Goal: Information Seeking & Learning: Learn about a topic

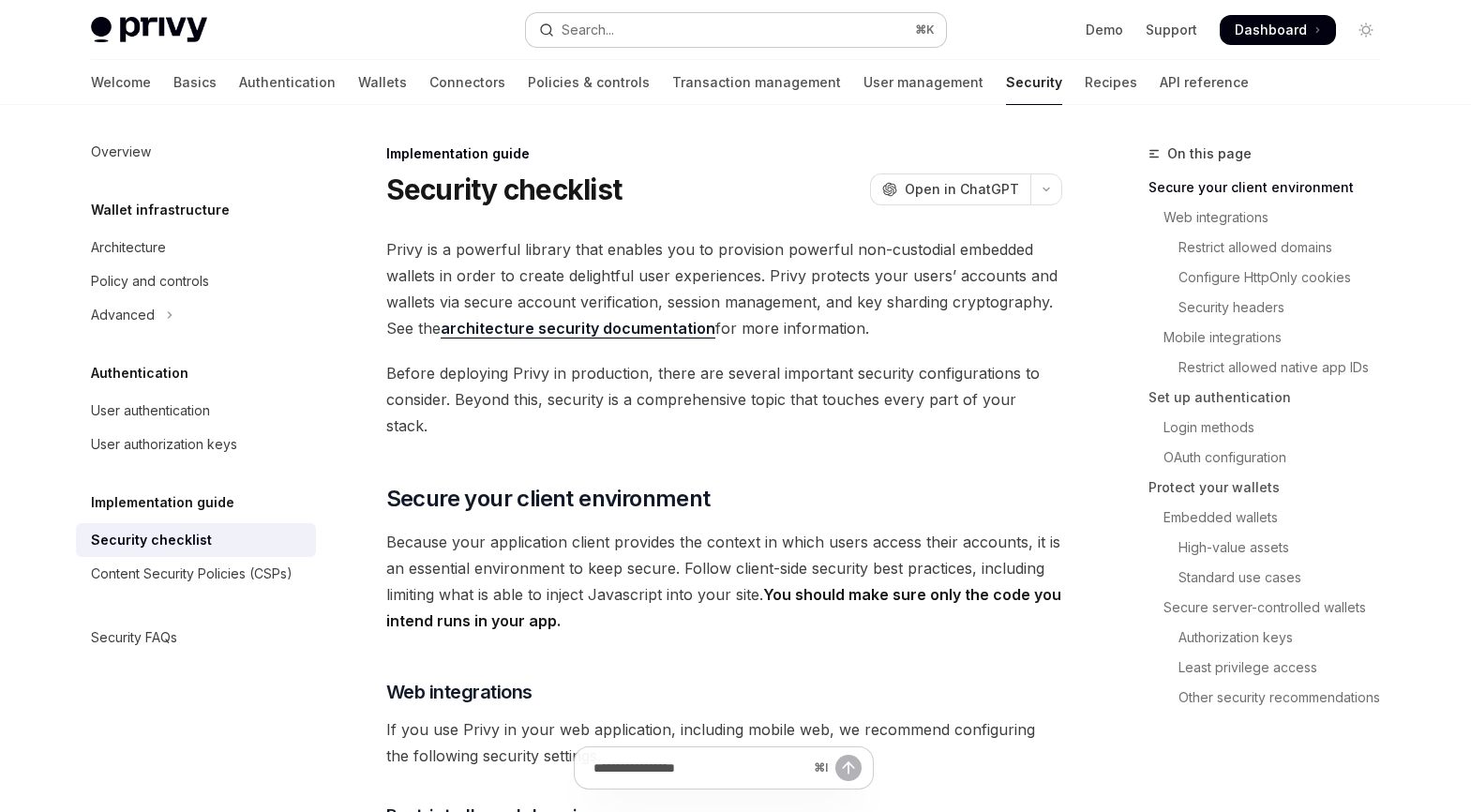
click at [638, 31] on button "Search... ⌘ K" at bounding box center [736, 30] width 420 height 34
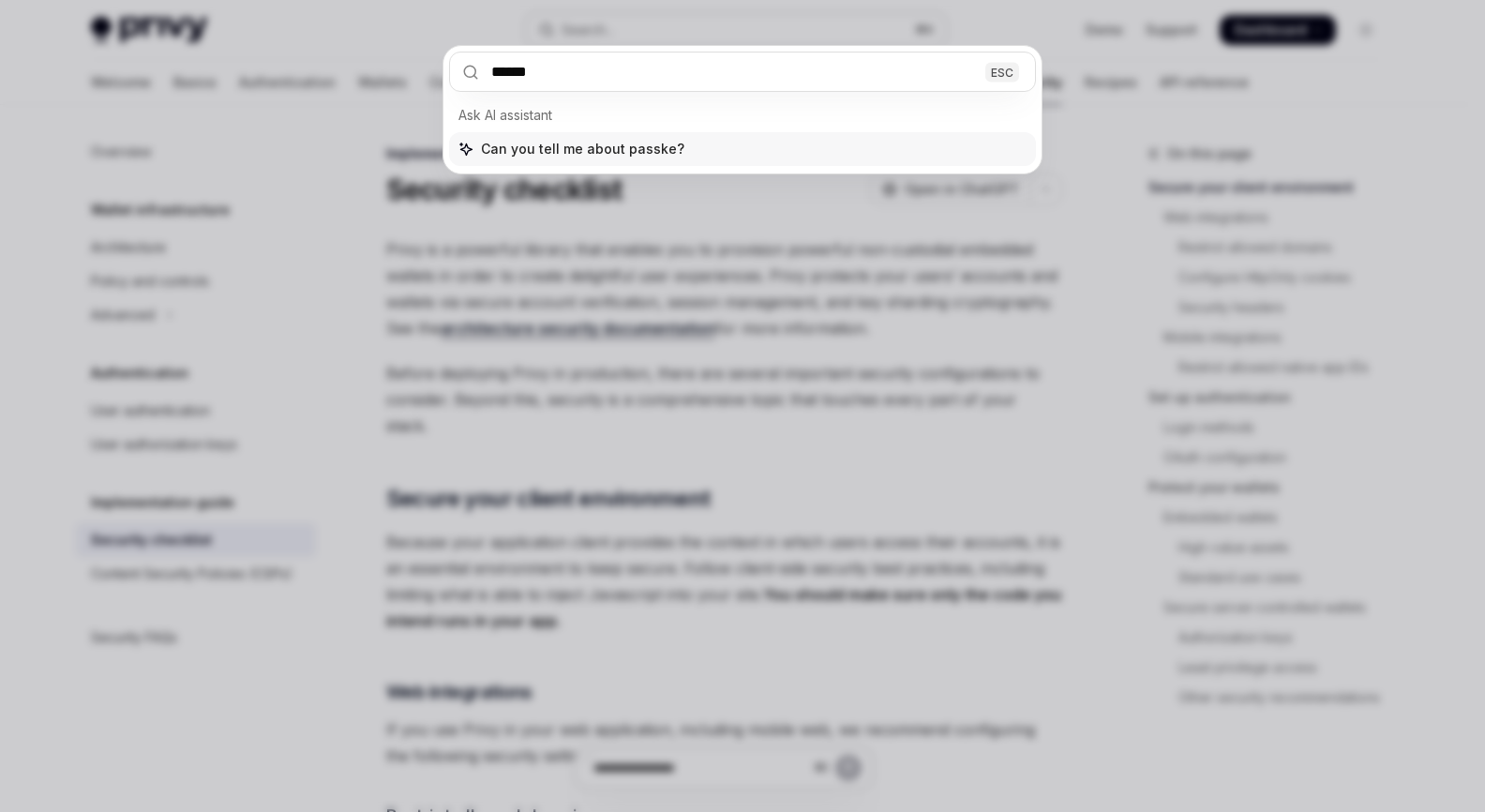
type input "*******"
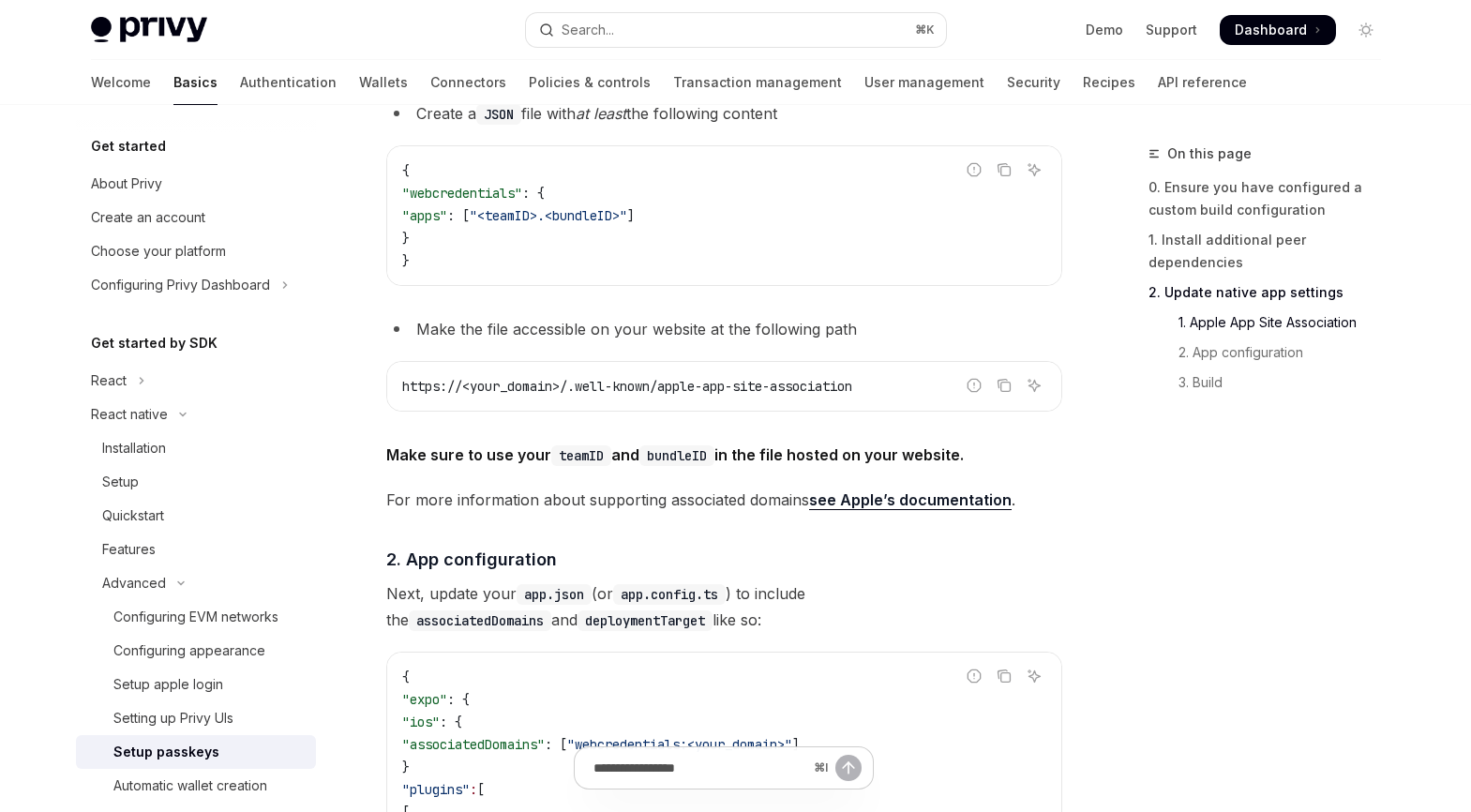
scroll to position [820, 0]
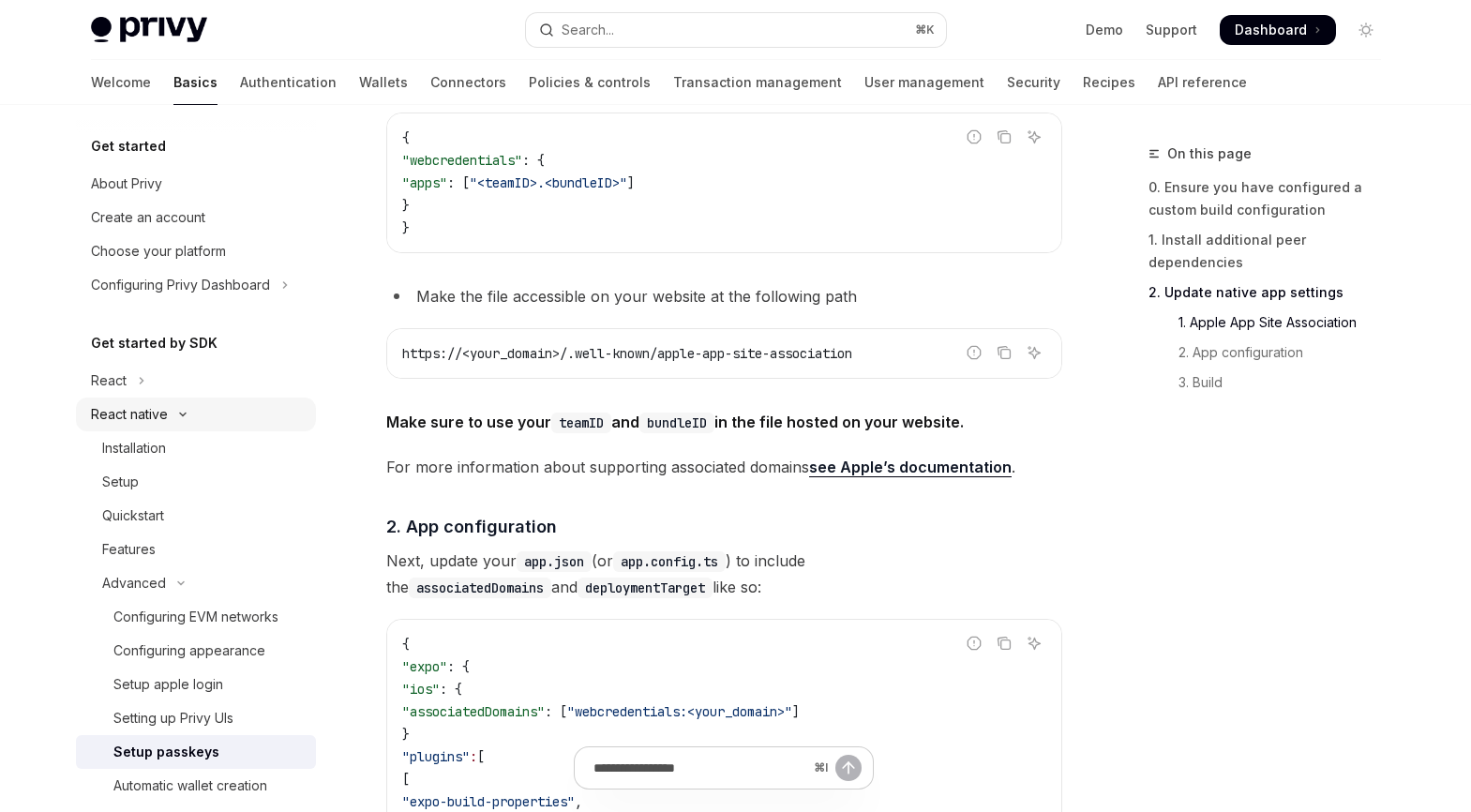
click at [197, 415] on button "React native" at bounding box center [196, 415] width 240 height 34
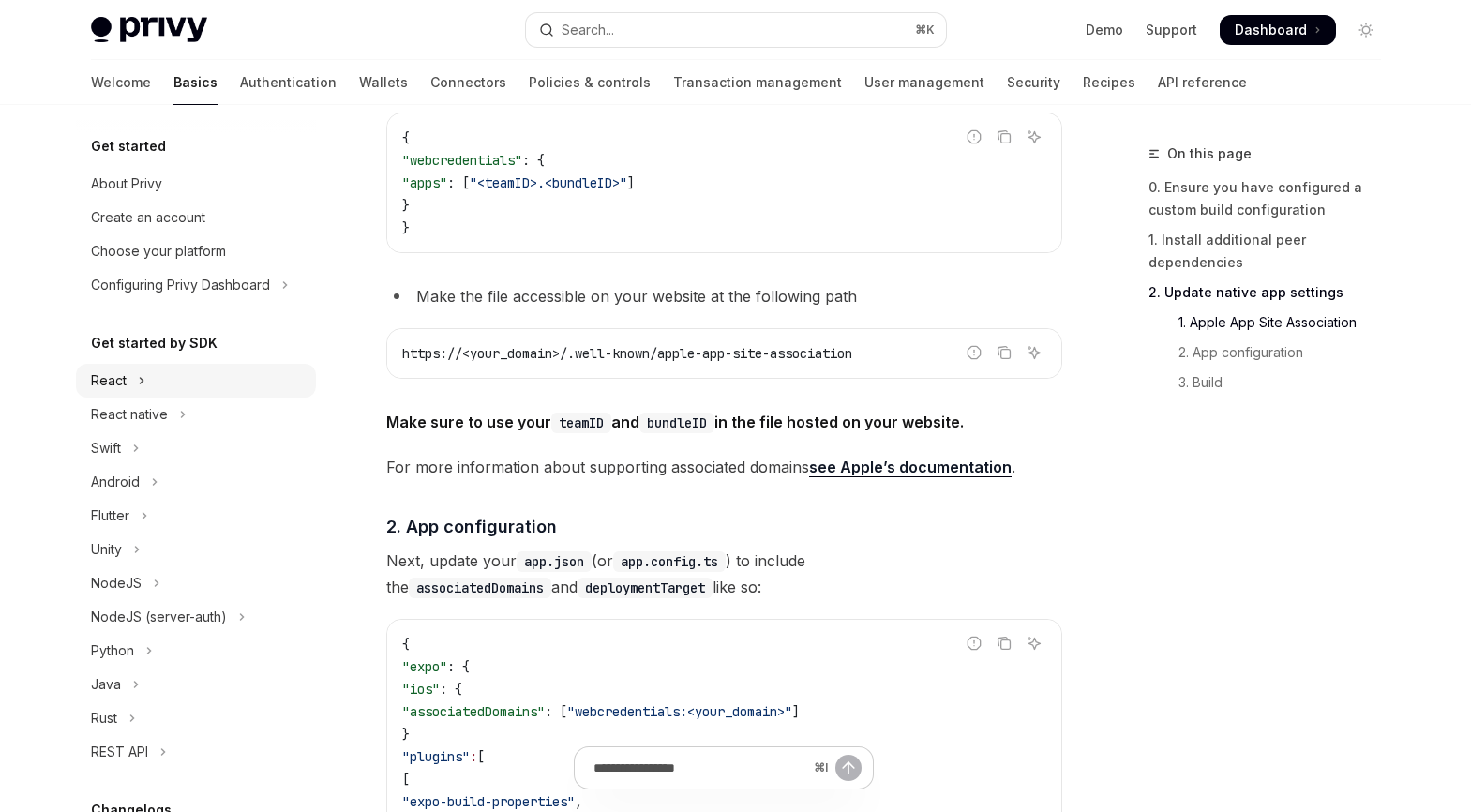
click at [179, 391] on button "React" at bounding box center [196, 380] width 240 height 34
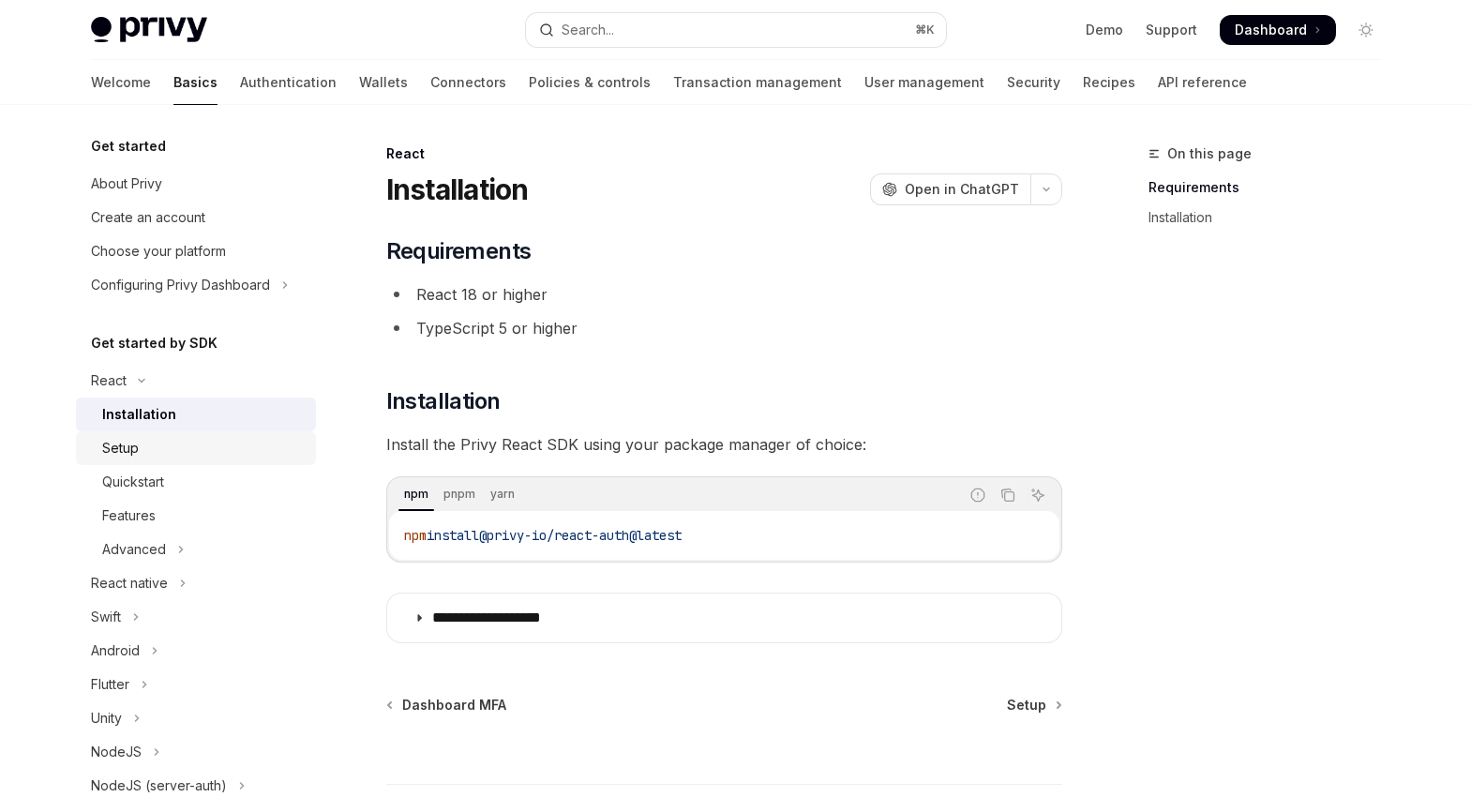
click at [201, 438] on div "Setup" at bounding box center [204, 449] width 203 height 23
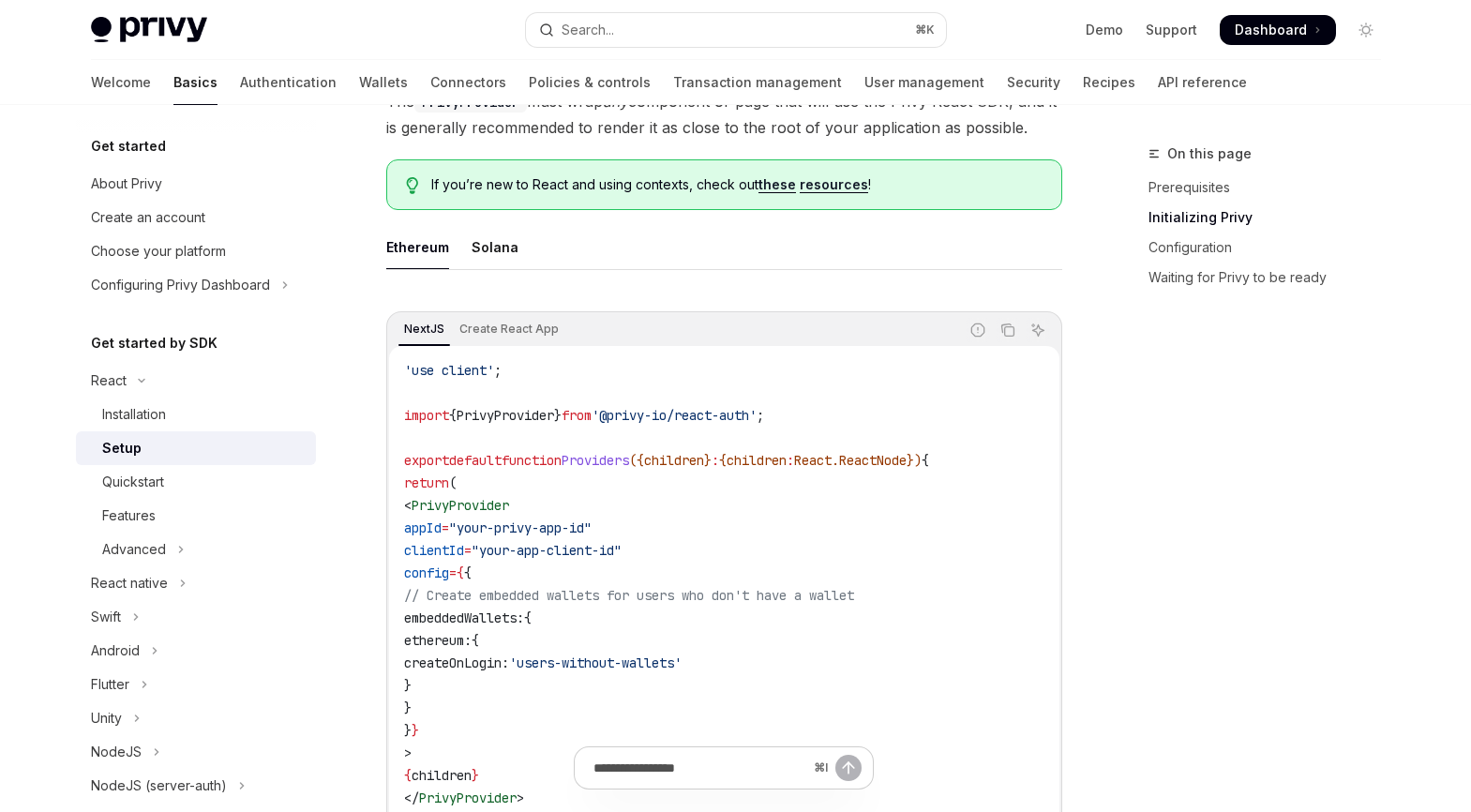
scroll to position [467, 0]
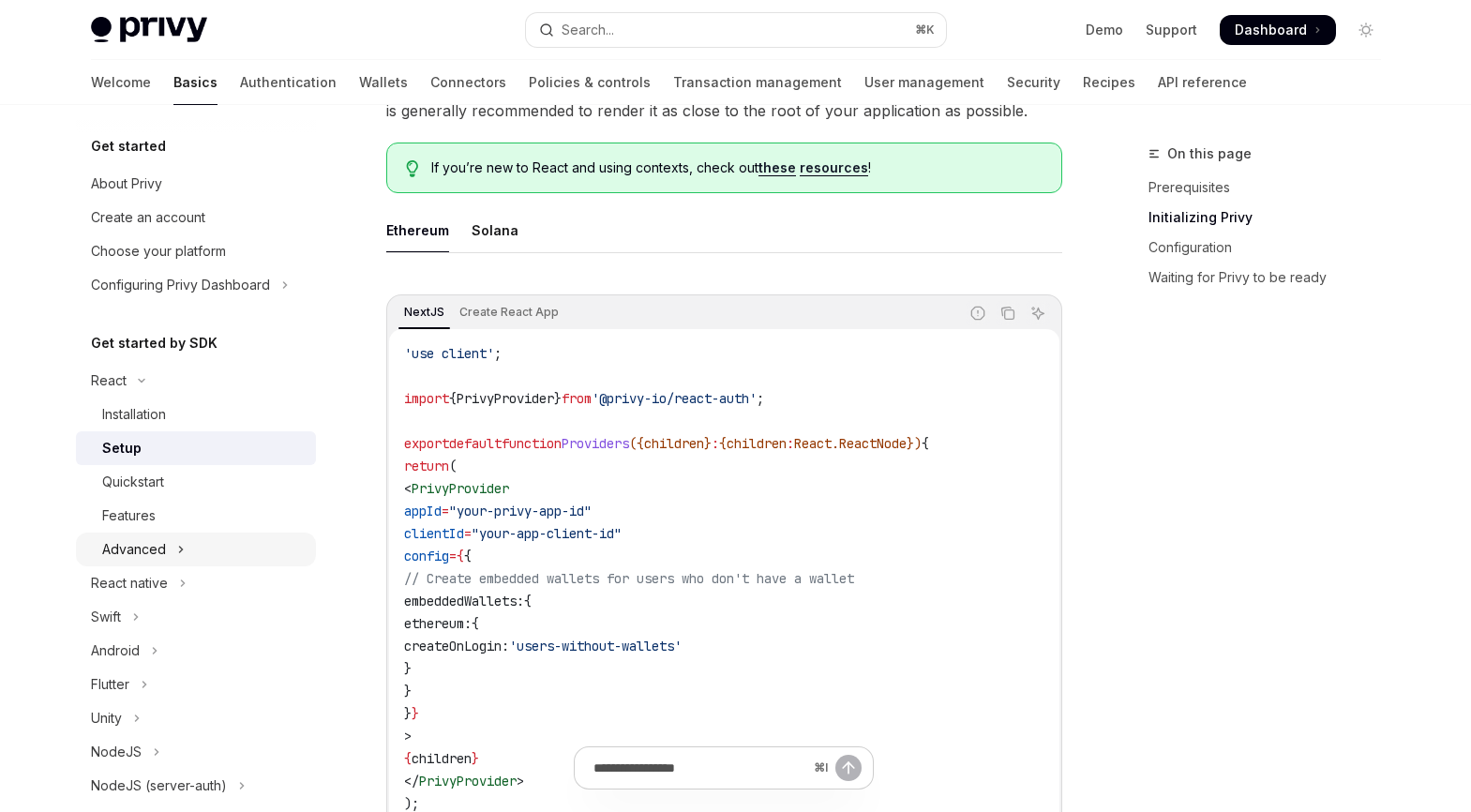
click at [180, 540] on icon "Toggle Advanced section" at bounding box center [181, 549] width 8 height 23
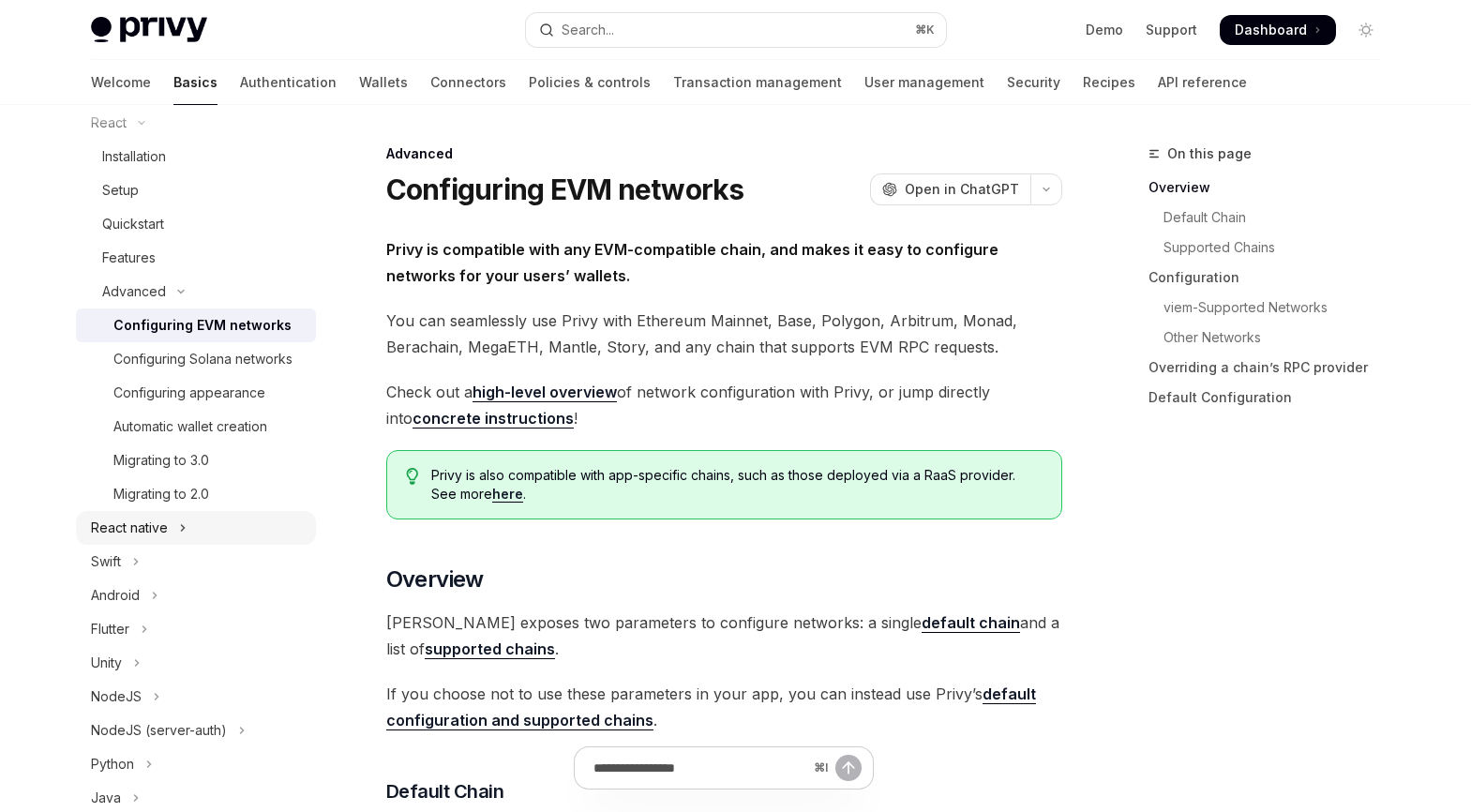
scroll to position [275, 0]
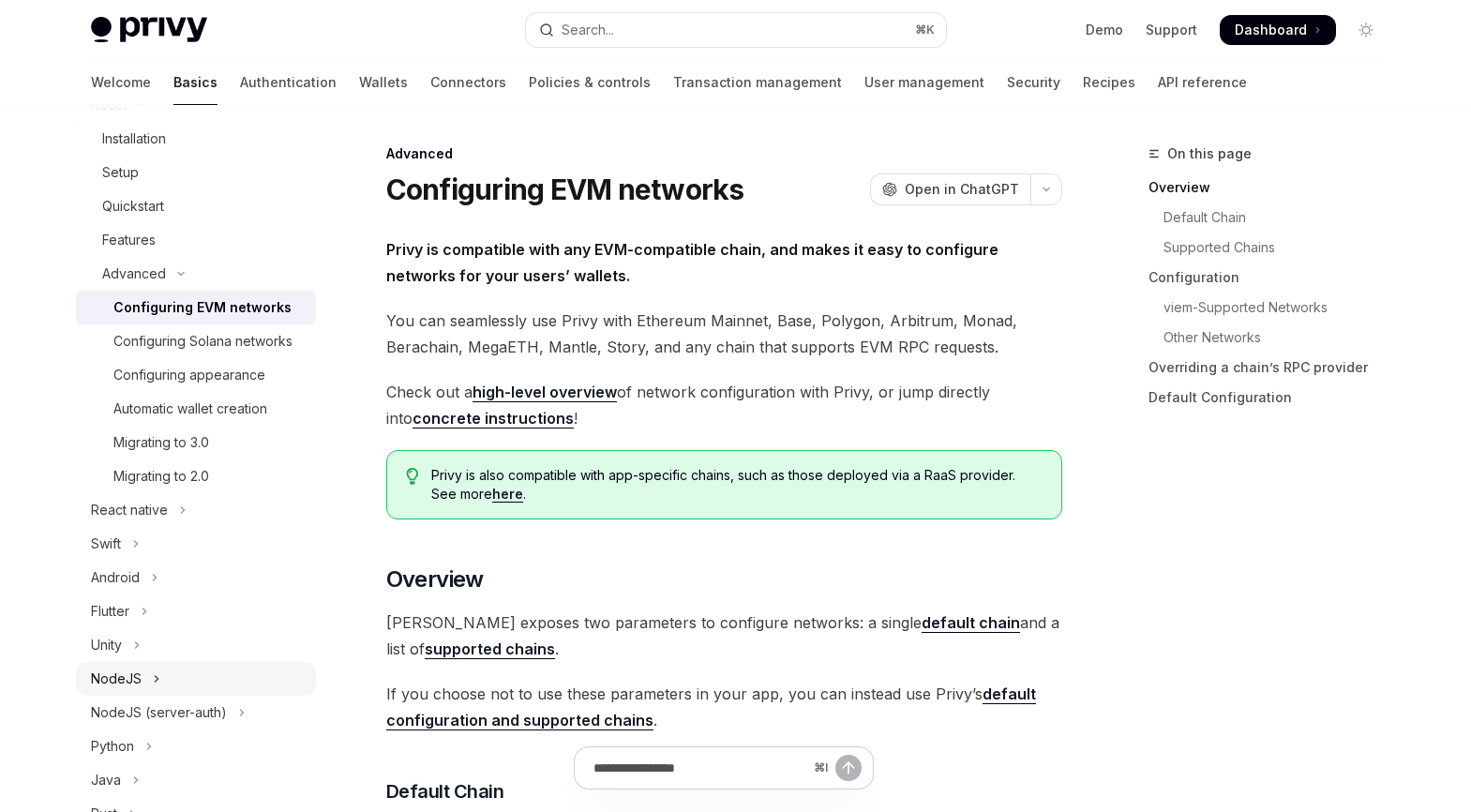
click at [169, 696] on button "NodeJS" at bounding box center [196, 679] width 240 height 34
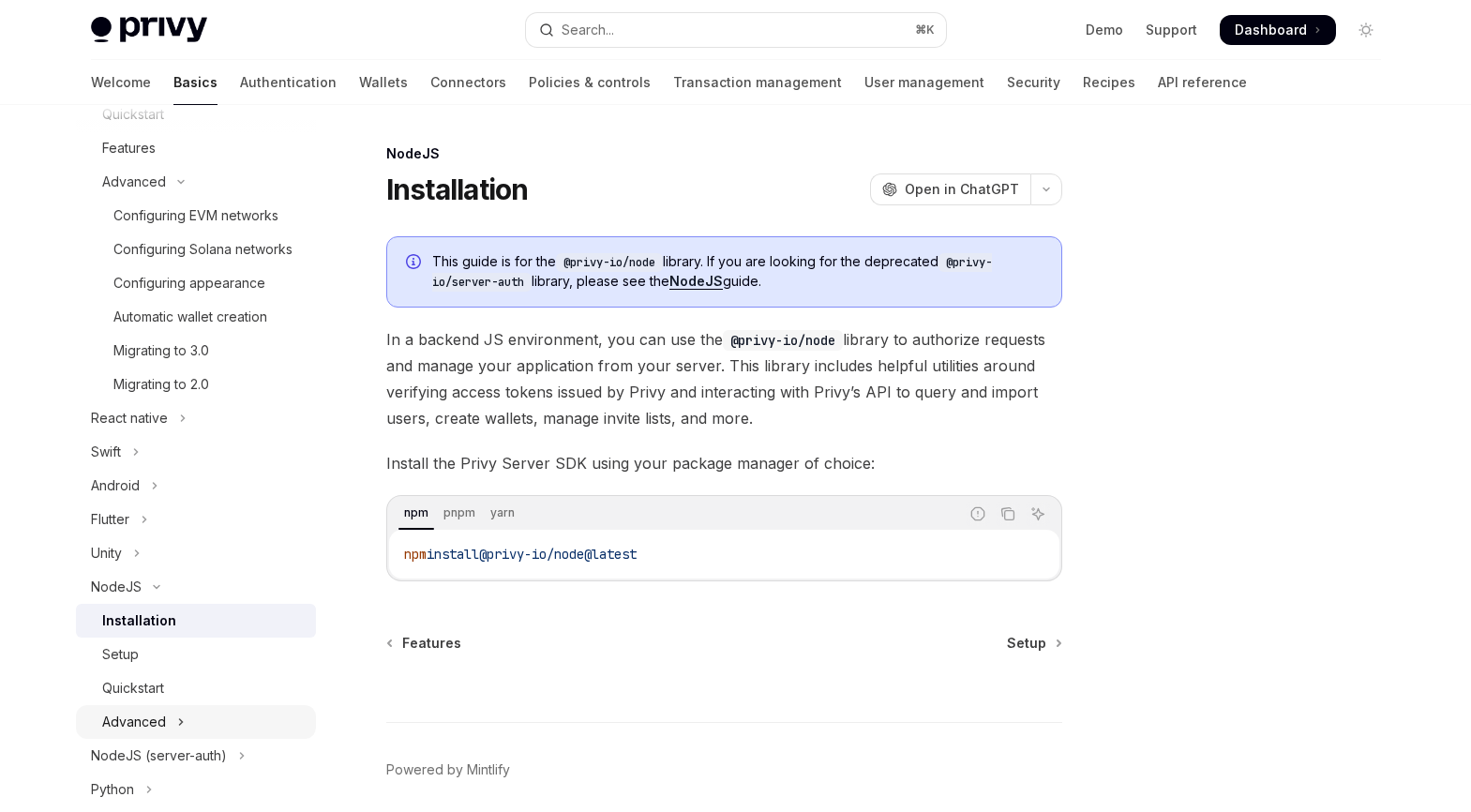
scroll to position [414, 0]
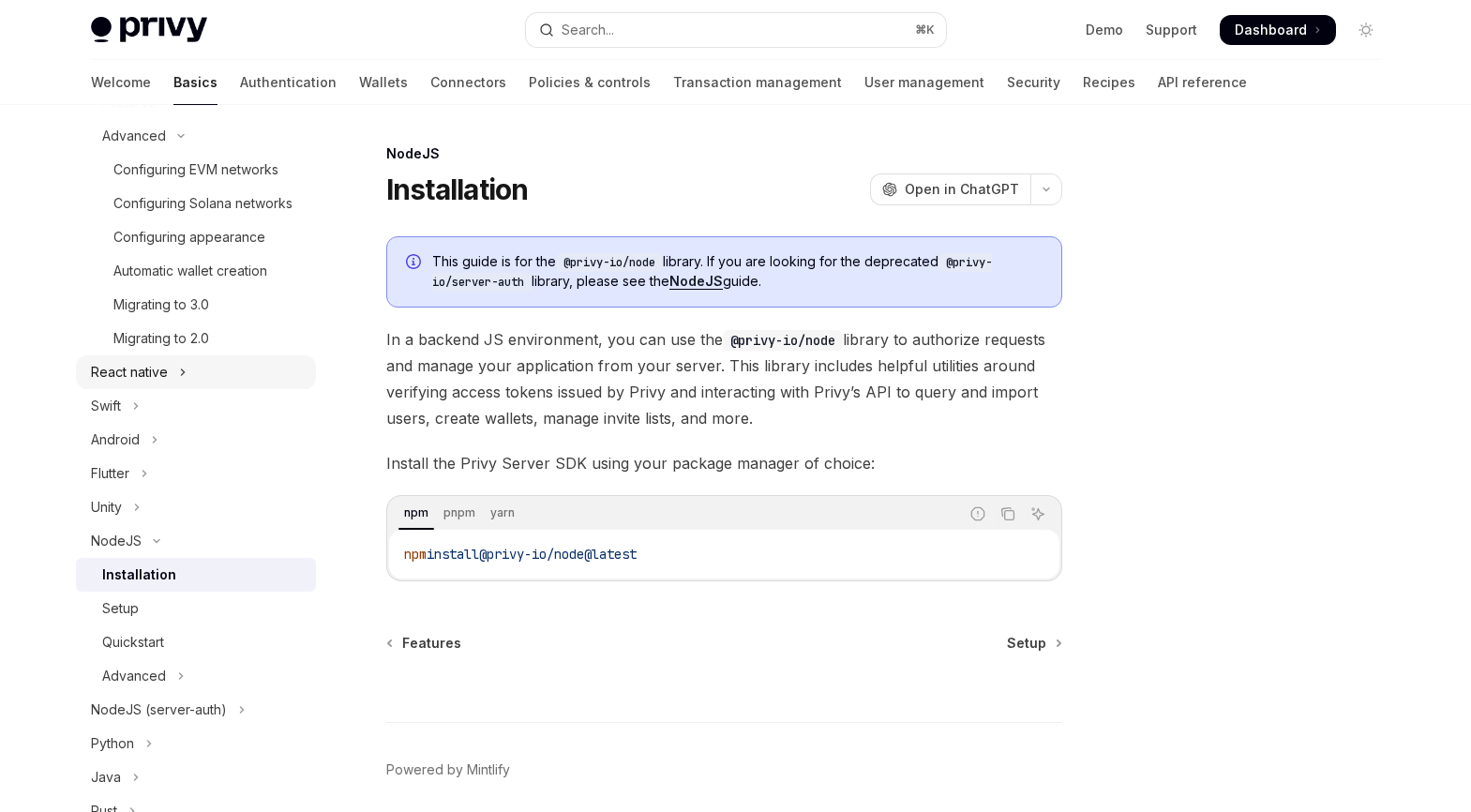
click at [175, 389] on button "React native" at bounding box center [196, 372] width 240 height 34
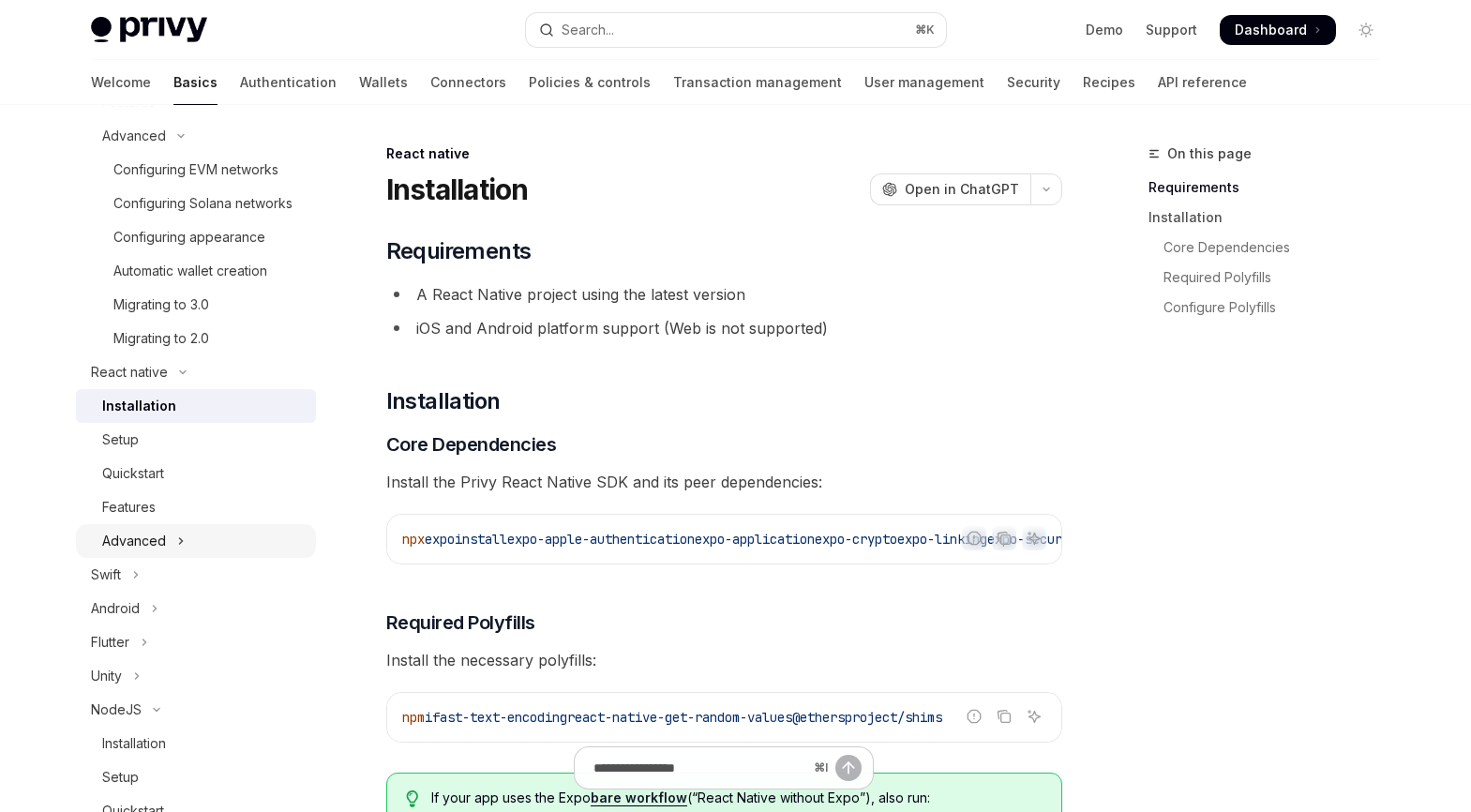
click at [182, 552] on icon "Toggle Advanced section" at bounding box center [181, 541] width 8 height 23
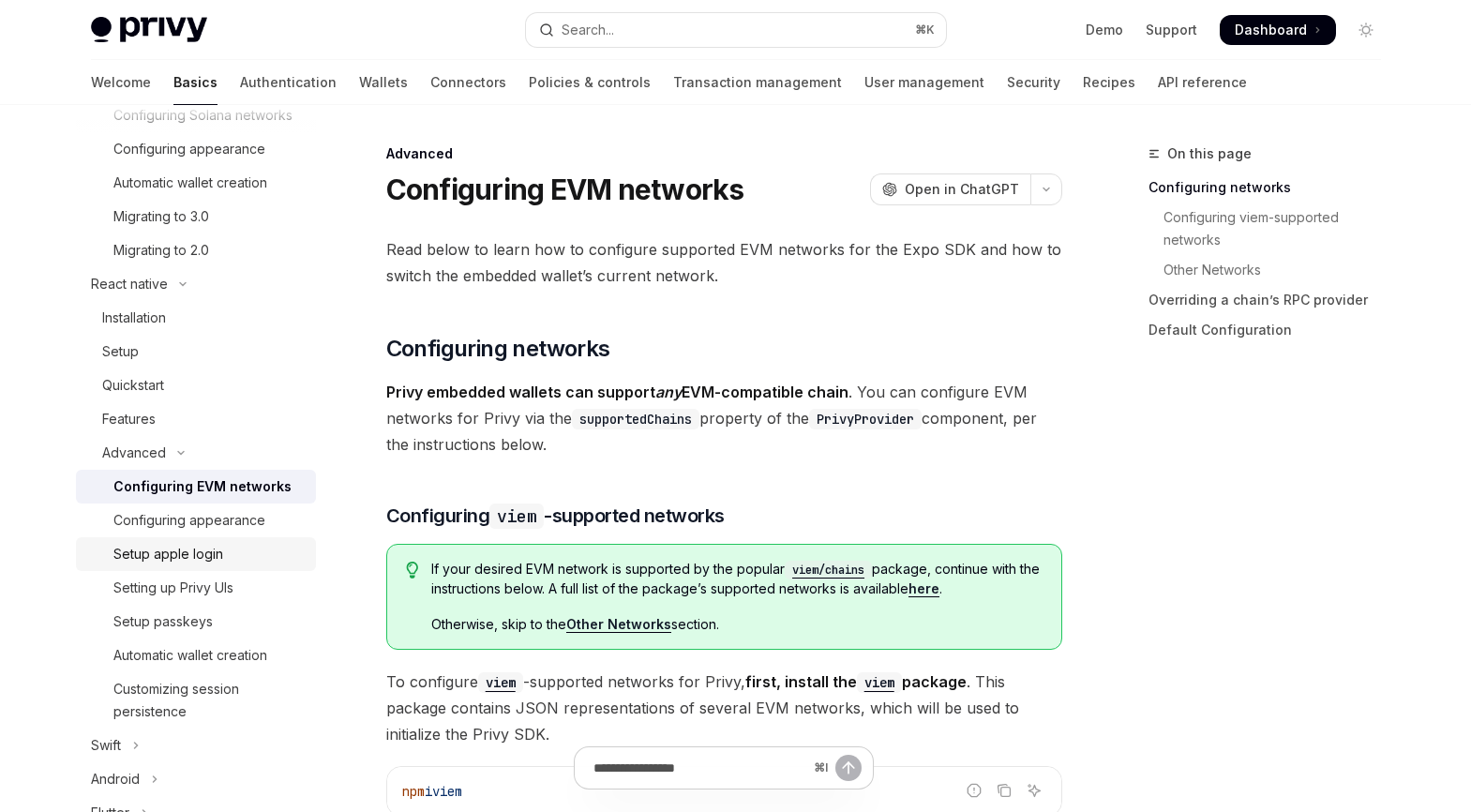
scroll to position [542, 0]
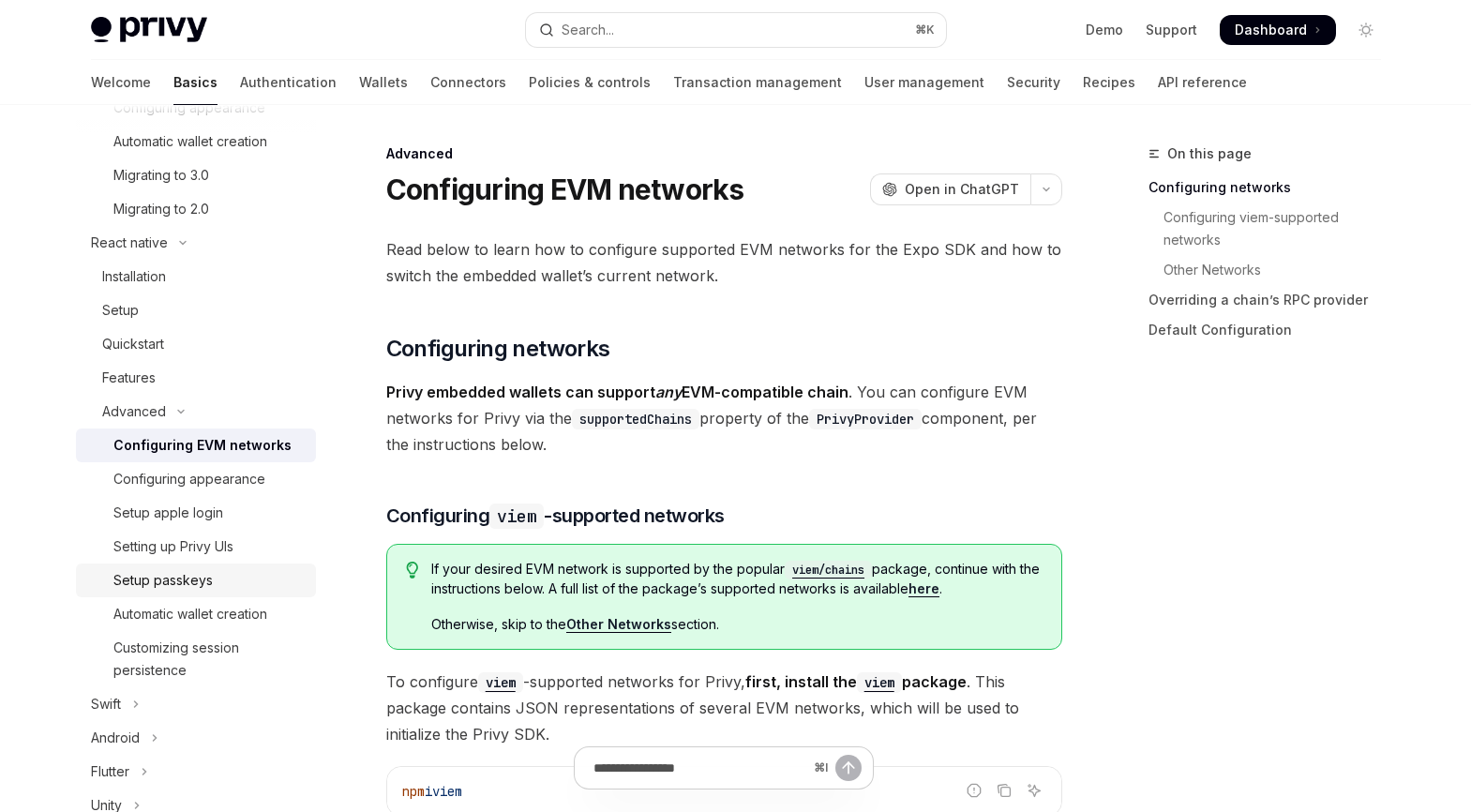
click at [152, 591] on div "Setup passkeys" at bounding box center [163, 580] width 99 height 23
type textarea "*"
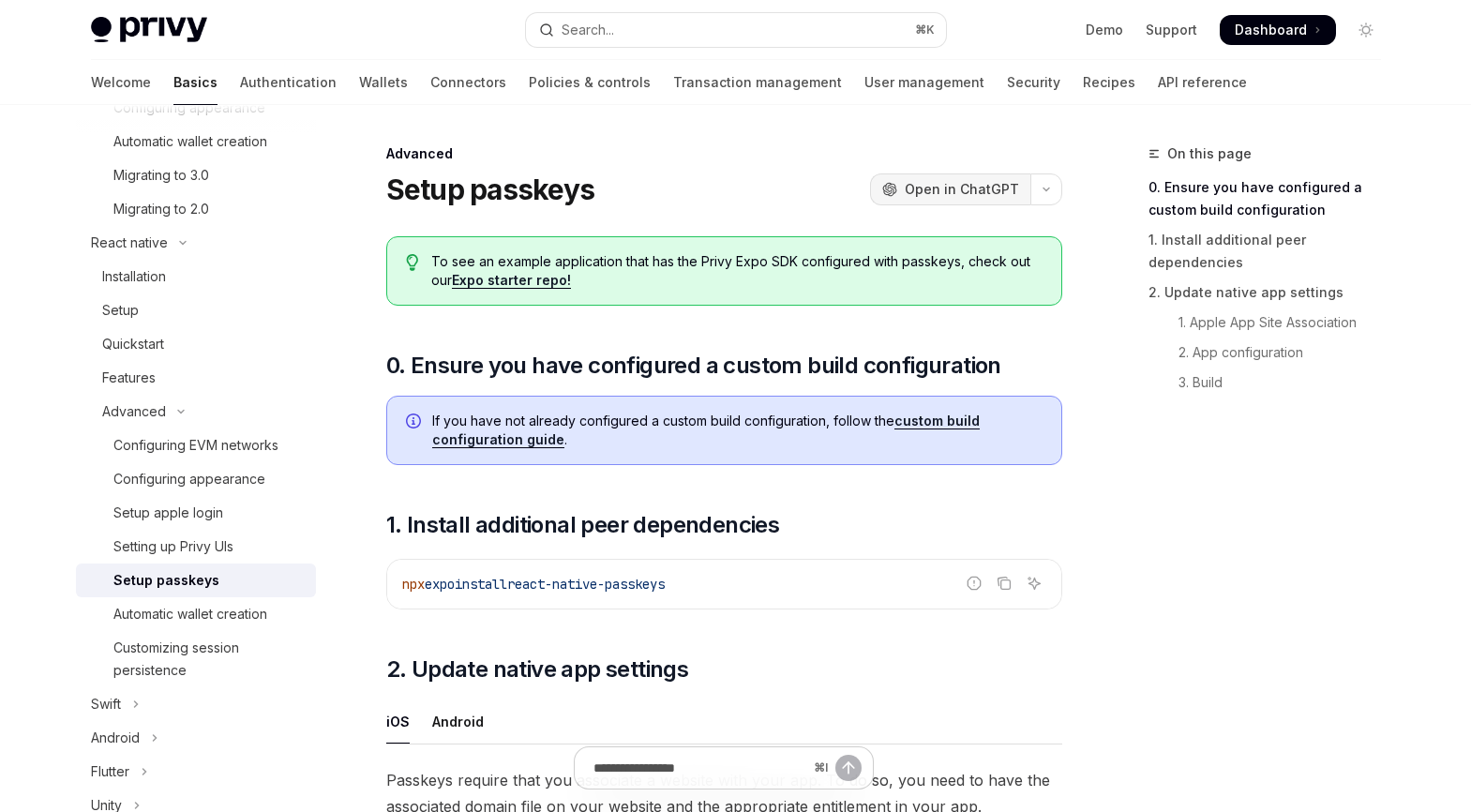
click at [956, 187] on span "Open in ChatGPT" at bounding box center [962, 189] width 115 height 19
